Goal: Book appointment/travel/reservation

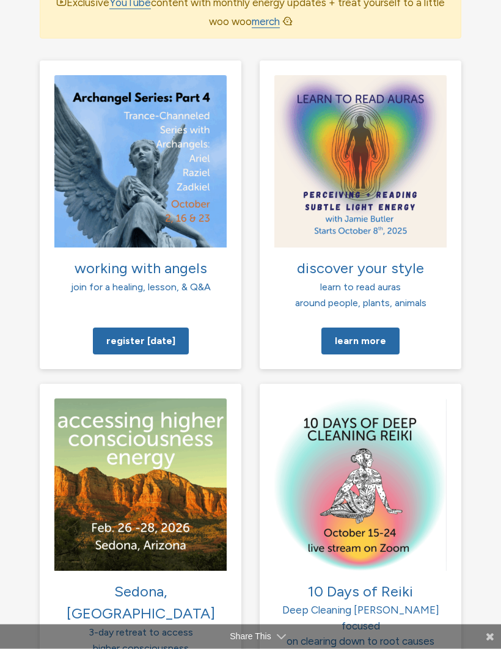
scroll to position [1305, 0]
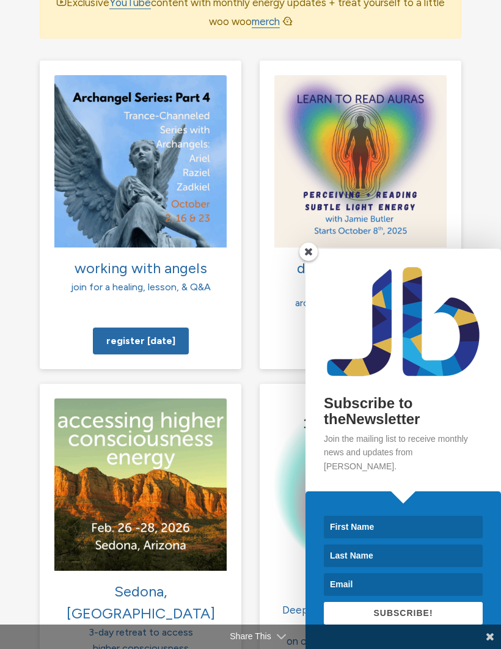
click at [315, 261] on span at bounding box center [309, 252] width 18 height 18
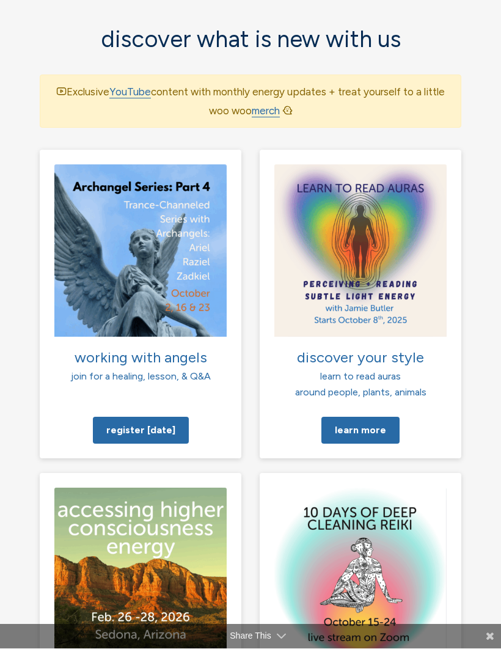
scroll to position [1215, 0]
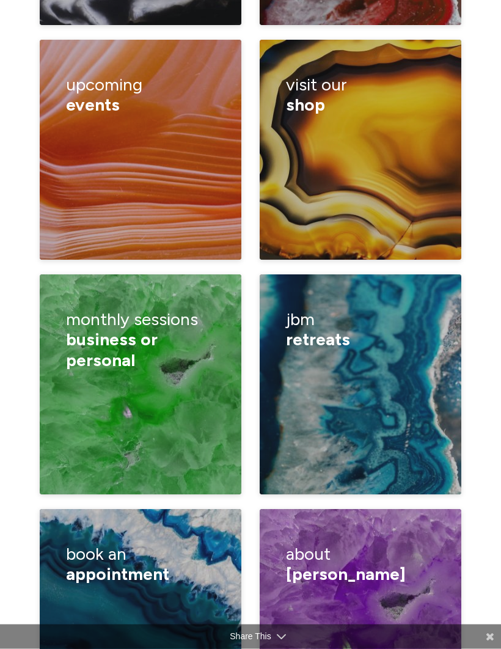
scroll to position [2706, 0]
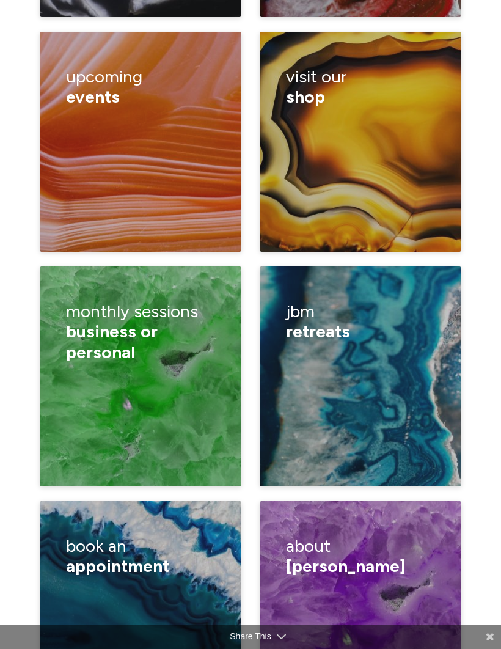
click at [72, 586] on div "Book a lecture/ private class How I read Half hour reading One hour reading Can…" at bounding box center [141, 645] width 150 height 119
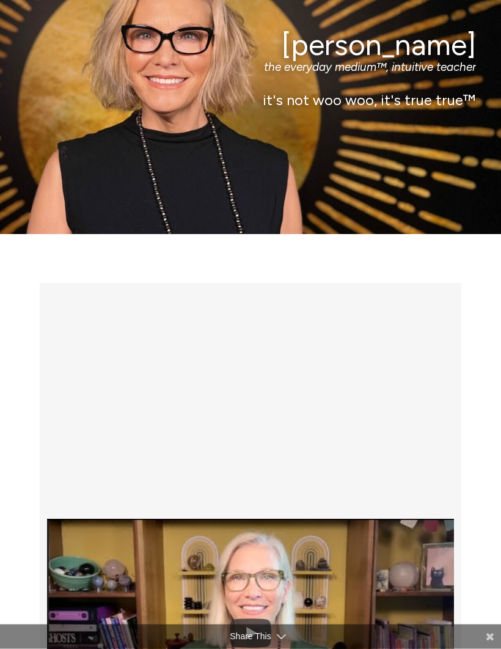
scroll to position [0, 0]
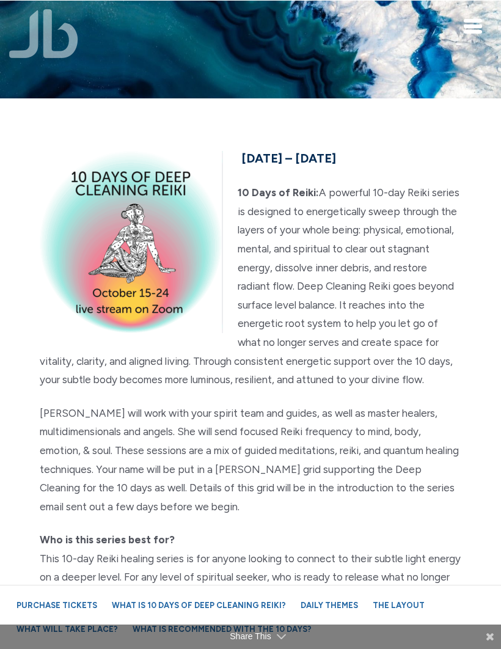
click at [456, 303] on p "10 Days of Reiki: A powerful 10-day Reiki series is designed to energetically s…" at bounding box center [251, 286] width 422 height 206
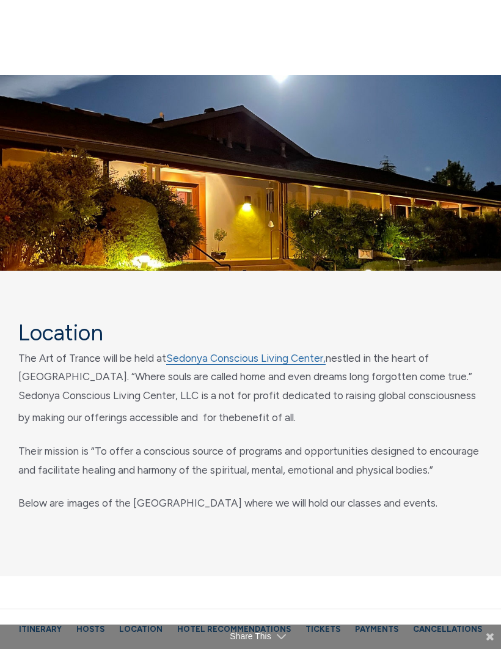
scroll to position [6009, 0]
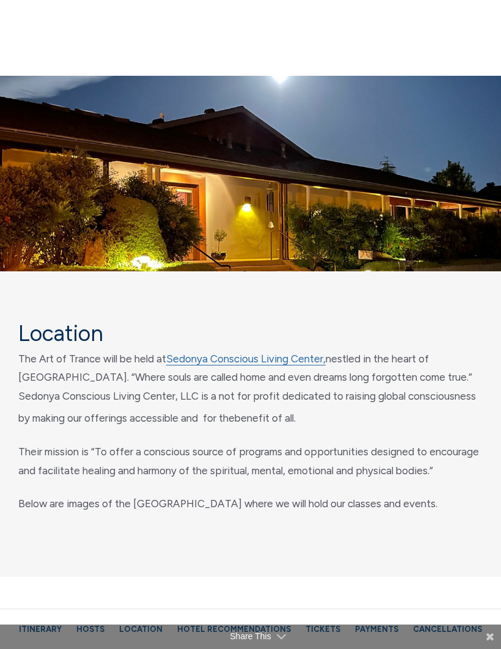
click at [291, 353] on link "Sedonya Conscious Living Center," at bounding box center [246, 359] width 160 height 13
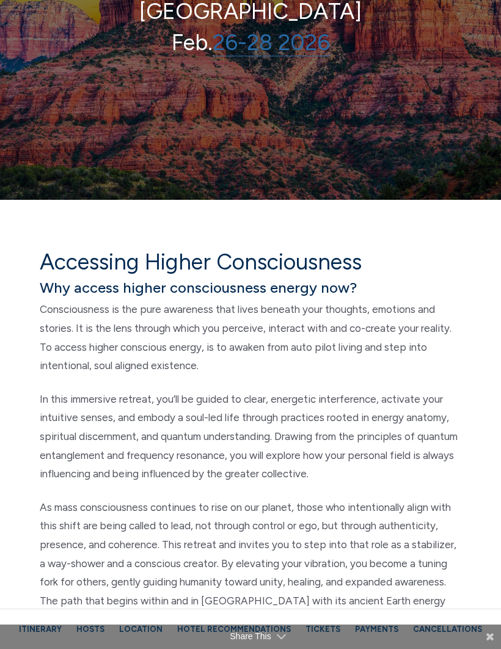
scroll to position [0, 0]
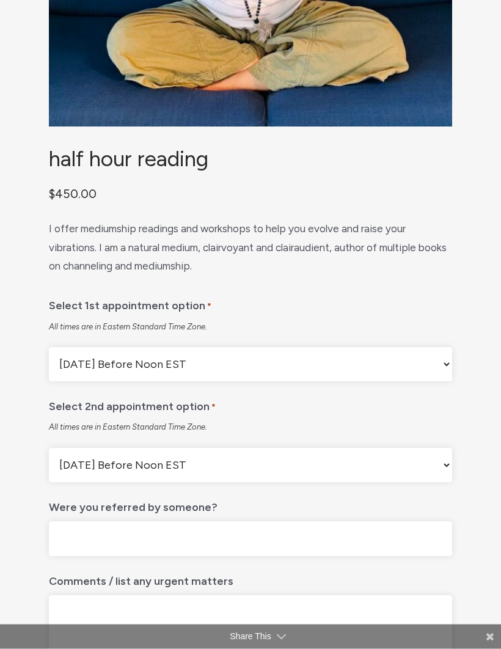
scroll to position [400, 0]
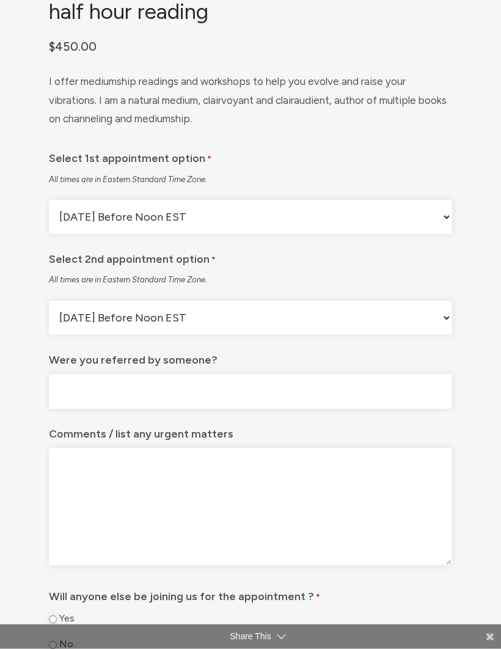
click at [446, 322] on select "[DATE] Before Noon EST [DATE] After Noon EST First Available Appointment" at bounding box center [250, 318] width 403 height 34
click at [447, 227] on select "[DATE] Before Noon EST [DATE] After Noon EST First Available Appointment" at bounding box center [250, 217] width 403 height 34
select select "First Available Appointment"
click at [452, 324] on select "[DATE] Before Noon EST [DATE] After Noon EST First Available Appointment" at bounding box center [250, 318] width 403 height 34
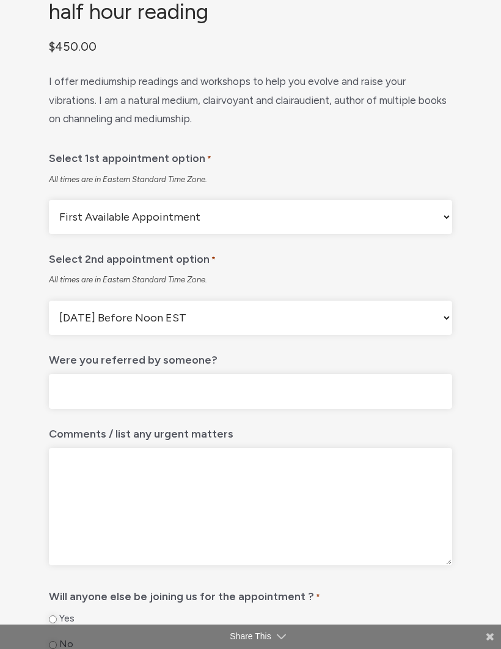
select select "First Available Appointment"
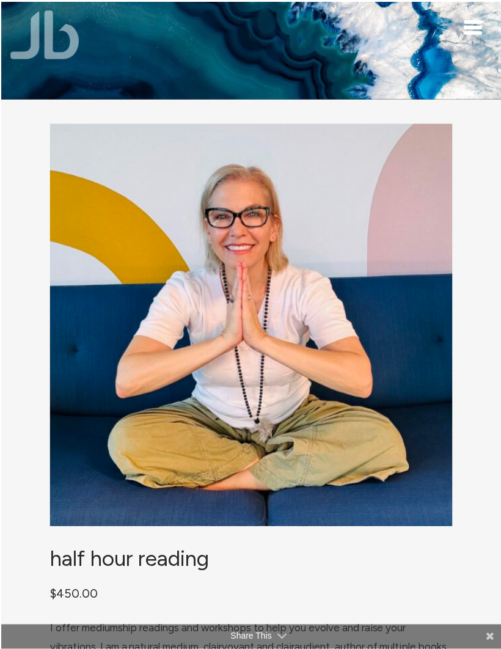
scroll to position [2, 0]
